Goal: Task Accomplishment & Management: Manage account settings

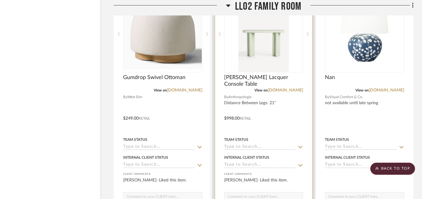
scroll to position [8683, 14]
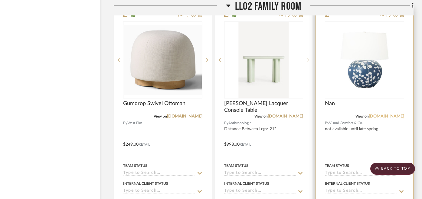
click at [386, 114] on link "[DOMAIN_NAME]" at bounding box center [386, 116] width 35 height 4
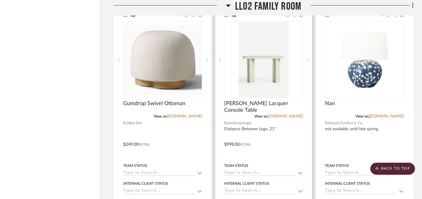
click at [307, 58] on icon at bounding box center [308, 60] width 2 height 4
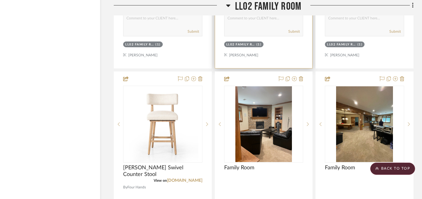
scroll to position [8904, 14]
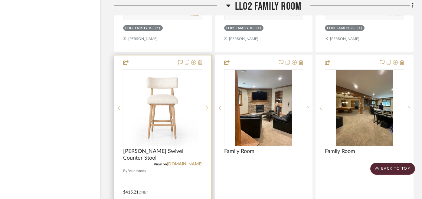
click at [207, 97] on div at bounding box center [206, 107] width 9 height 77
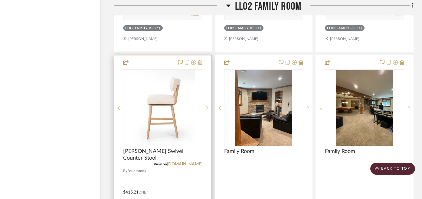
click at [207, 106] on icon at bounding box center [207, 108] width 2 height 4
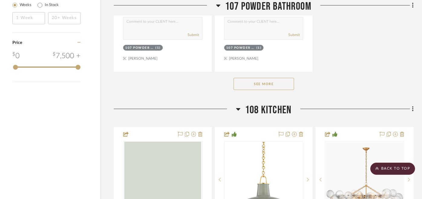
scroll to position [1021, 14]
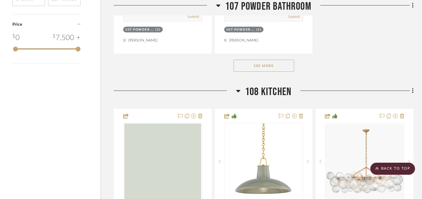
click at [277, 64] on button "See More" at bounding box center [263, 66] width 60 height 12
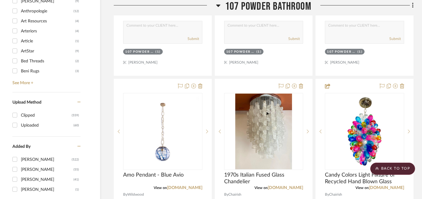
scroll to position [597, 14]
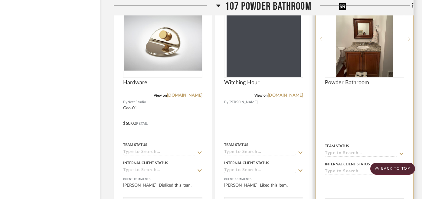
click at [0, 0] on img at bounding box center [0, 0] width 0 height 0
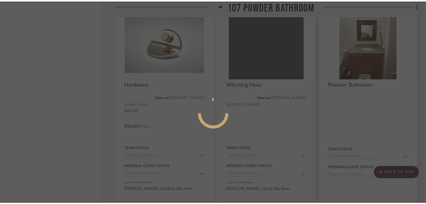
scroll to position [0, 0]
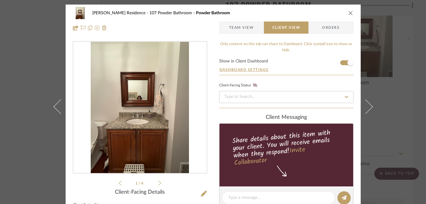
click at [176, 92] on img "0" at bounding box center [140, 107] width 98 height 131
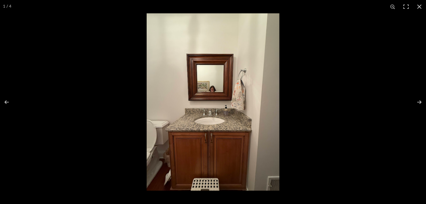
click at [185, 181] on img at bounding box center [213, 101] width 133 height 177
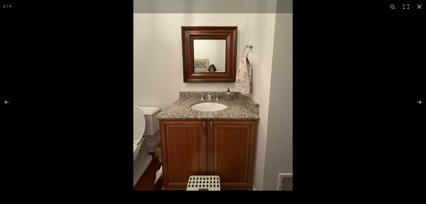
click at [207, 135] on img at bounding box center [212, 84] width 159 height 213
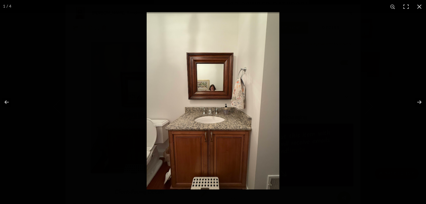
click at [207, 137] on img at bounding box center [213, 100] width 133 height 177
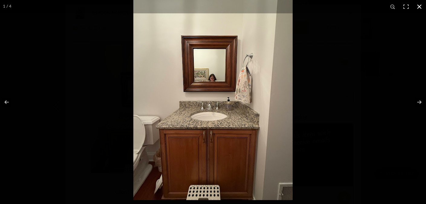
click at [105, 104] on div at bounding box center [213, 102] width 426 height 204
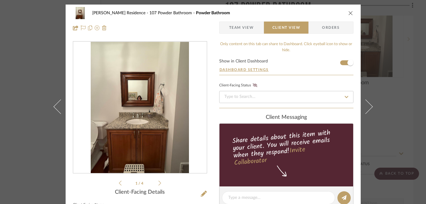
click at [17, 86] on div "Marupudi Dang Residence 107 Powder Bathroom Powder Bathroom Team View Client Vi…" at bounding box center [213, 102] width 426 height 204
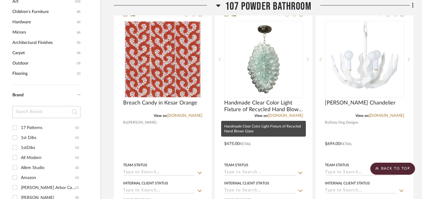
scroll to position [528, 14]
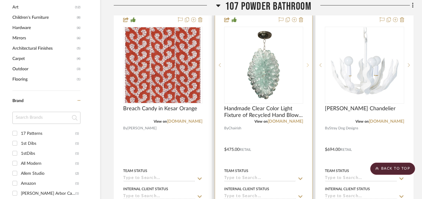
click at [308, 62] on div at bounding box center [307, 65] width 9 height 77
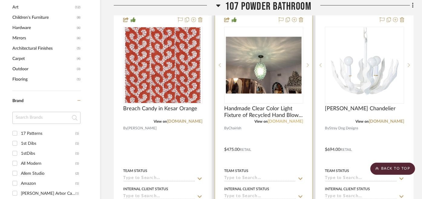
click at [292, 121] on link "[DOMAIN_NAME]" at bounding box center [285, 121] width 35 height 4
click at [308, 63] on icon at bounding box center [308, 65] width 2 height 4
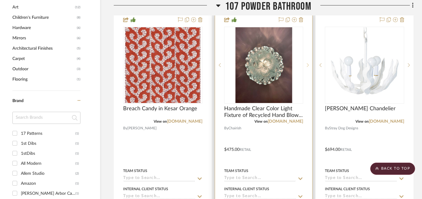
click at [308, 63] on icon at bounding box center [308, 65] width 2 height 4
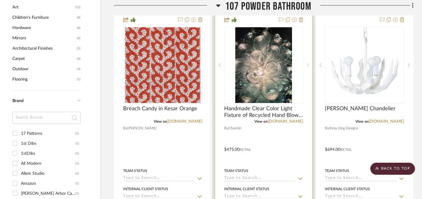
click at [308, 63] on icon at bounding box center [308, 65] width 2 height 4
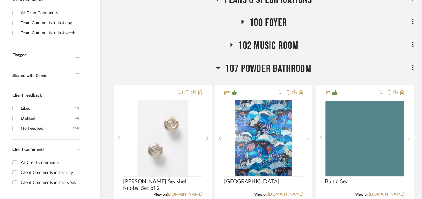
scroll to position [194, 14]
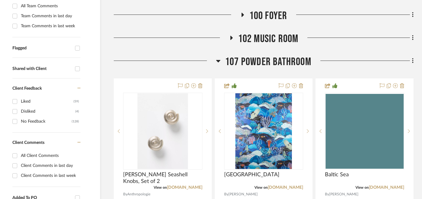
click at [266, 32] on span "102 Music Room" at bounding box center [268, 38] width 60 height 13
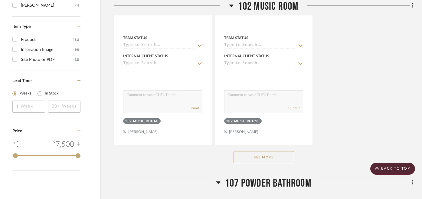
click at [266, 151] on button "See More" at bounding box center [263, 157] width 60 height 12
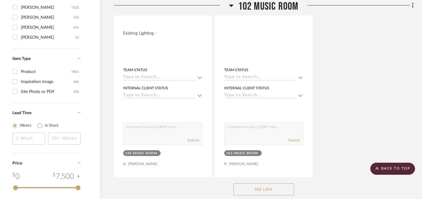
scroll to position [927, 14]
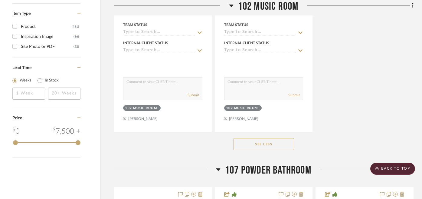
click at [263, 144] on button "See Less" at bounding box center [263, 144] width 60 height 12
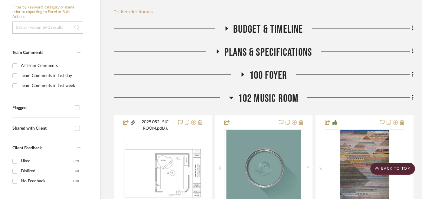
scroll to position [121, 14]
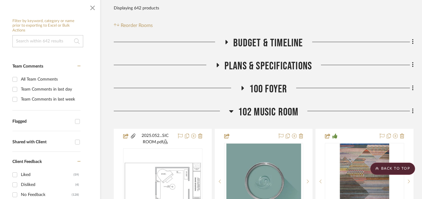
click at [39, 43] on input at bounding box center [47, 41] width 71 height 12
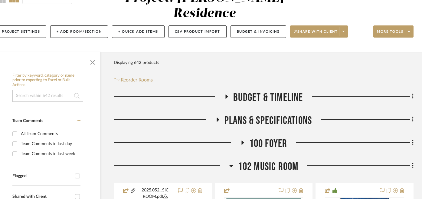
scroll to position [0, 14]
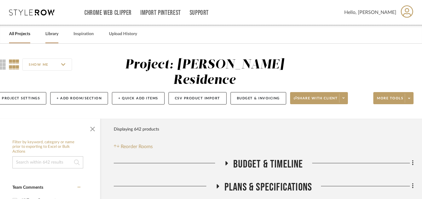
click at [51, 35] on link "Library" at bounding box center [51, 34] width 13 height 8
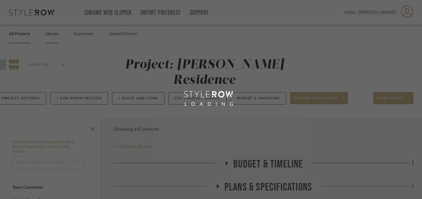
scroll to position [0, 0]
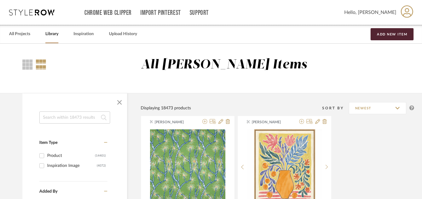
click at [56, 119] on input at bounding box center [74, 117] width 71 height 12
type input "alvin"
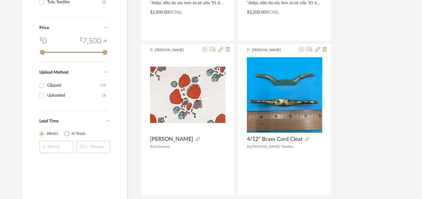
scroll to position [398, 0]
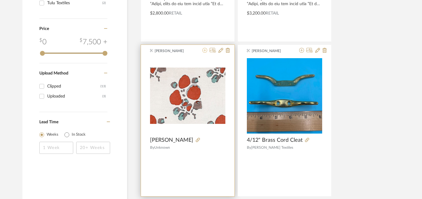
click at [204, 51] on icon at bounding box center [204, 50] width 5 height 5
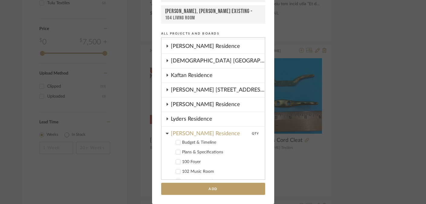
scroll to position [431, 0]
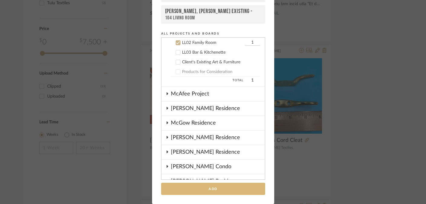
click at [217, 192] on button "Add" at bounding box center [213, 188] width 104 height 12
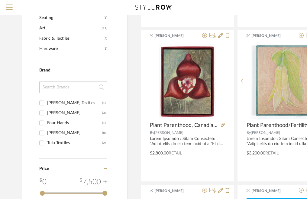
scroll to position [0, 0]
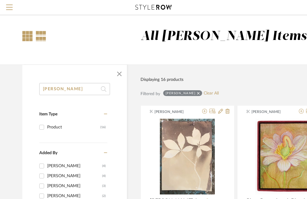
click at [29, 37] on div at bounding box center [27, 36] width 10 height 10
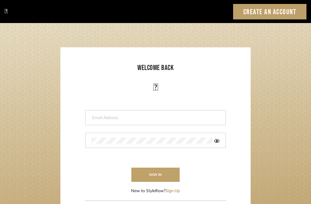
type input "[PERSON_NAME][EMAIL_ADDRESS][DOMAIN_NAME]"
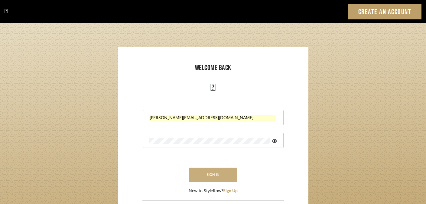
click at [221, 175] on button "sign in" at bounding box center [213, 174] width 48 height 14
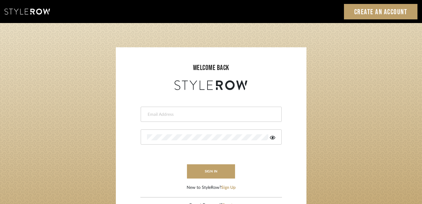
type input "lydia@clothandkind.com"
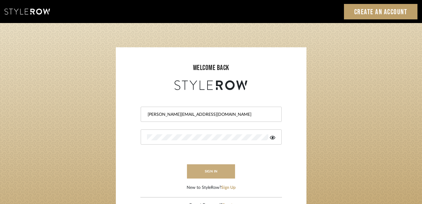
click at [213, 169] on button "sign in" at bounding box center [211, 171] width 48 height 14
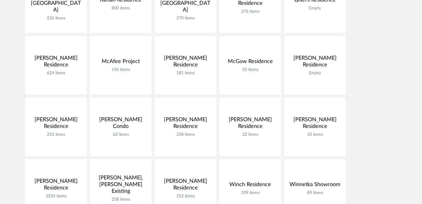
scroll to position [377, 0]
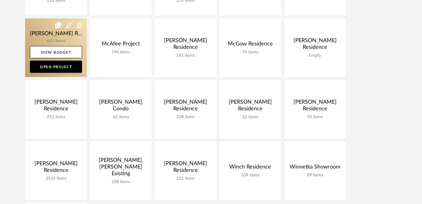
click at [66, 36] on link at bounding box center [56, 47] width 62 height 58
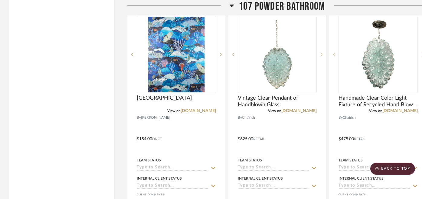
scroll to position [1113, 0]
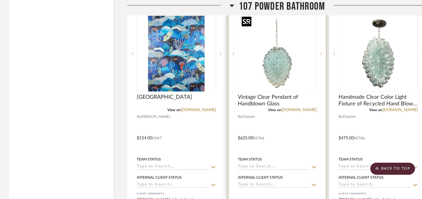
click at [264, 64] on img "0" at bounding box center [277, 54] width 76 height 76
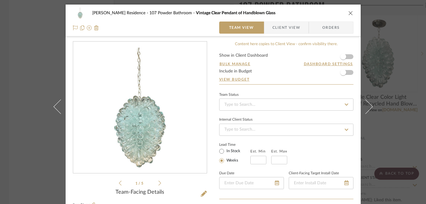
scroll to position [213, 0]
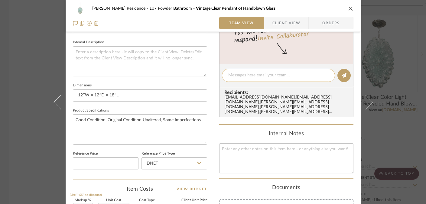
click at [245, 77] on textarea at bounding box center [278, 75] width 100 height 6
type textarea "N"
type textarea "Similar option found as replacement"
click at [339, 75] on button at bounding box center [343, 75] width 13 height 13
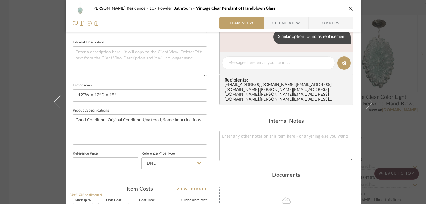
click at [400, 32] on div "[PERSON_NAME] Residence 107 Powder Bathroom Vintage Clear Pendant of Handblown …" at bounding box center [213, 102] width 426 height 204
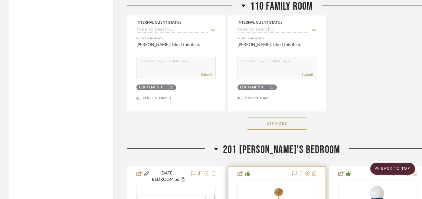
scroll to position [3793, 0]
click at [266, 148] on span "201 [PERSON_NAME]'s Bedroom" at bounding box center [281, 149] width 117 height 13
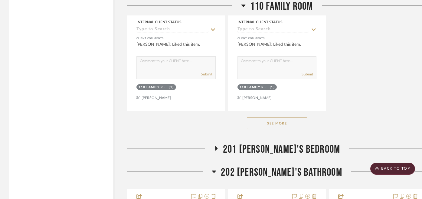
click at [268, 168] on span "202 [PERSON_NAME]'s Bathroom" at bounding box center [281, 172] width 121 height 13
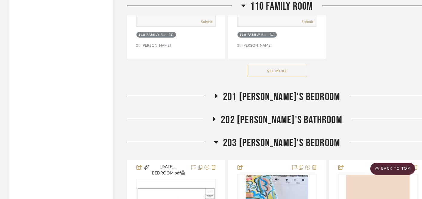
scroll to position [3853, 0]
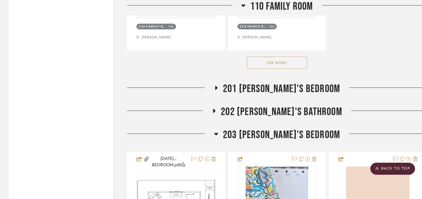
click at [279, 128] on span "203 [PERSON_NAME]'s Bedroom" at bounding box center [281, 134] width 117 height 13
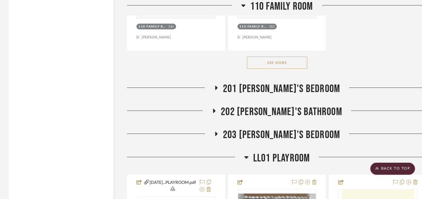
click at [276, 154] on span "LL01 Playroom" at bounding box center [281, 158] width 57 height 13
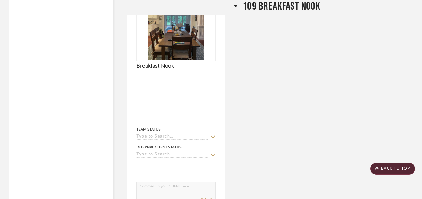
scroll to position [2898, 0]
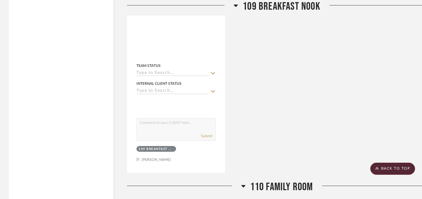
click at [277, 180] on span "110 Family Room" at bounding box center [281, 186] width 63 height 13
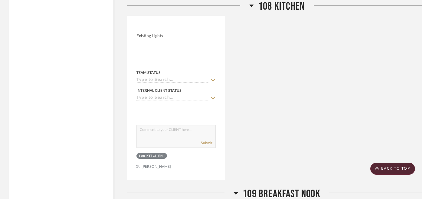
scroll to position [2322, 0]
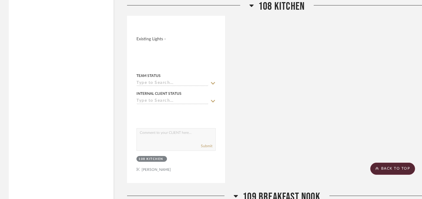
click at [273, 191] on span "109 Breakfast Nook" at bounding box center [282, 196] width 78 height 13
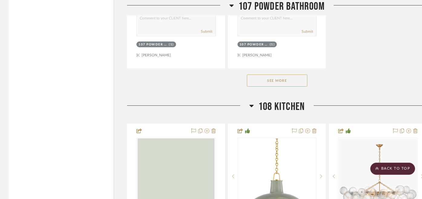
click at [278, 100] on span "108 Kitchen" at bounding box center [281, 106] width 46 height 13
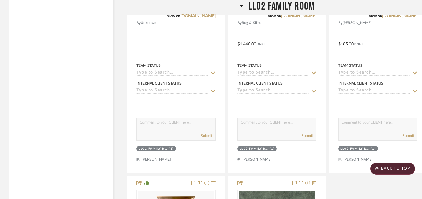
scroll to position [2501, 0]
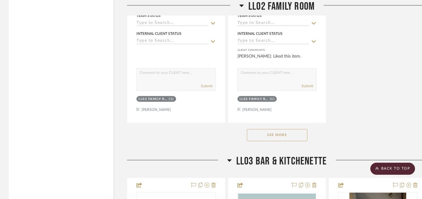
click at [277, 129] on button "See More" at bounding box center [277, 135] width 60 height 12
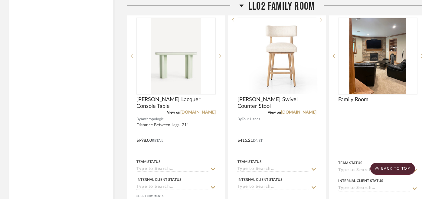
scroll to position [4112, 0]
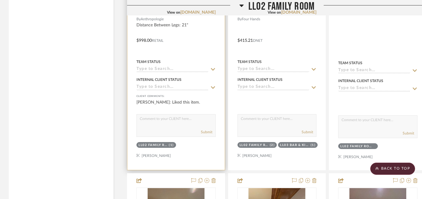
drag, startPoint x: 264, startPoint y: 173, endPoint x: 178, endPoint y: 7, distance: 186.9
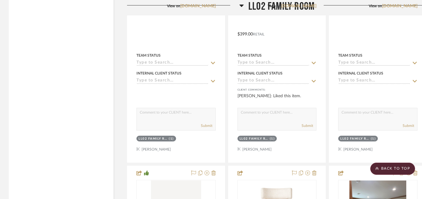
scroll to position [3851, 0]
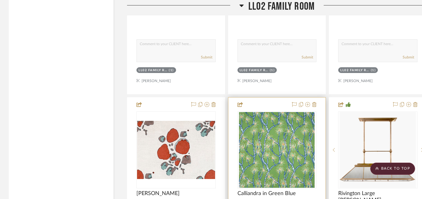
click at [258, 150] on img "0" at bounding box center [277, 150] width 76 height 76
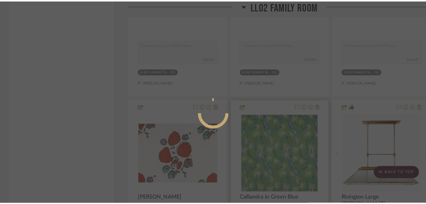
scroll to position [0, 0]
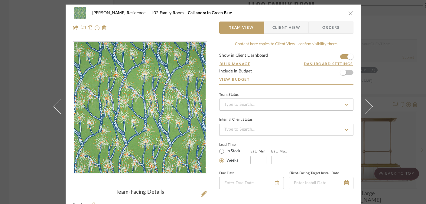
click at [275, 24] on span "Client View" at bounding box center [286, 27] width 28 height 12
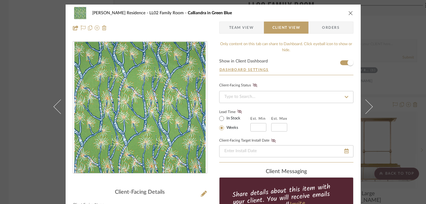
click at [7, 98] on div "[PERSON_NAME] Residence LL02 Family Room Calliandra in Green Blue Team View Cli…" at bounding box center [213, 102] width 426 height 204
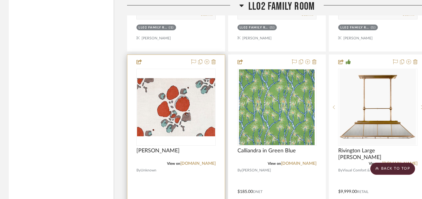
scroll to position [2391, 0]
